Goal: Task Accomplishment & Management: Use online tool/utility

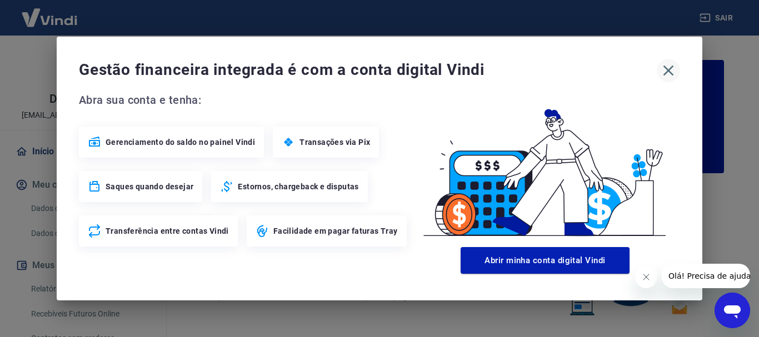
click at [668, 72] on icon "button" at bounding box center [669, 71] width 18 height 18
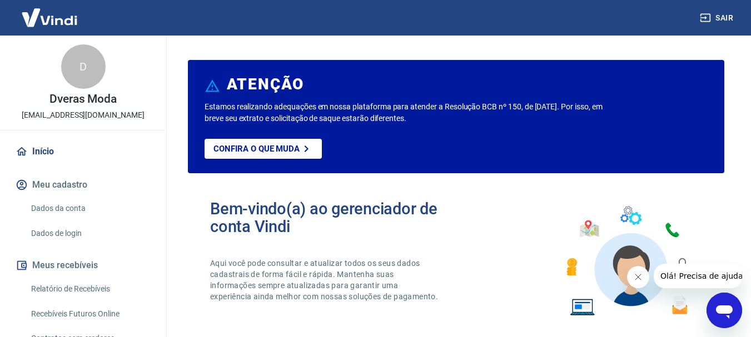
click at [105, 316] on link "Recebíveis Futuros Online" at bounding box center [90, 314] width 126 height 23
